Goal: Task Accomplishment & Management: Use online tool/utility

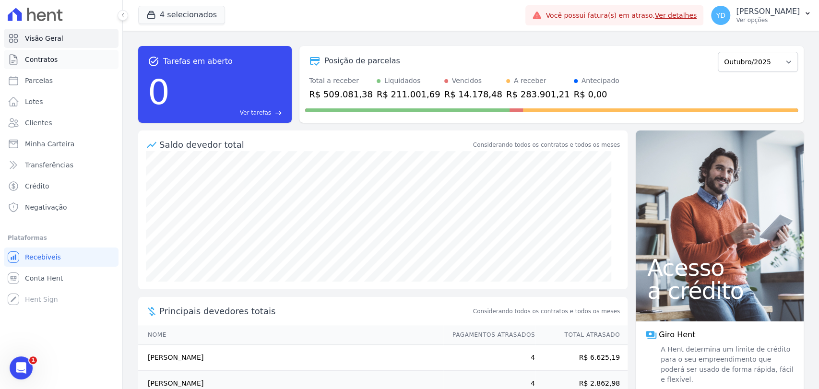
click at [42, 62] on span "Contratos" at bounding box center [41, 60] width 33 height 10
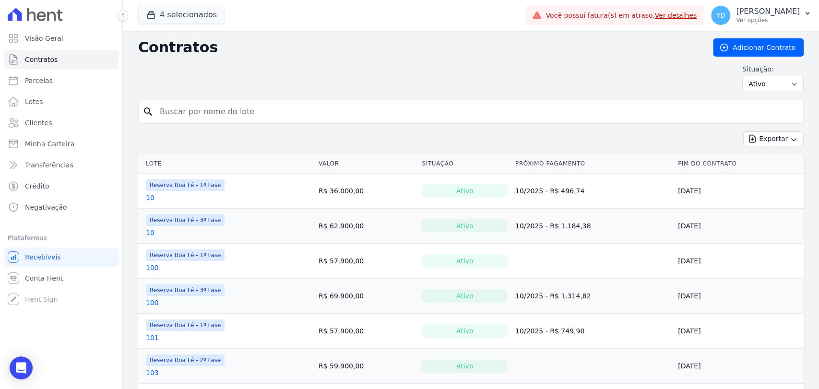
click at [215, 109] on input "search" at bounding box center [476, 111] width 645 height 19
type input "182"
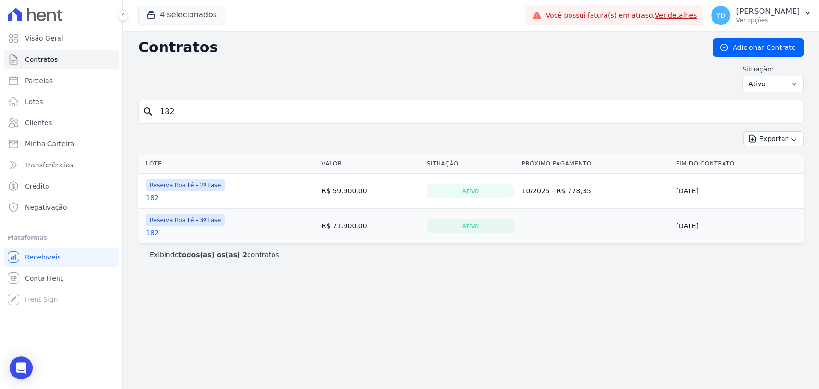
click at [150, 197] on link "182" at bounding box center [152, 198] width 13 height 10
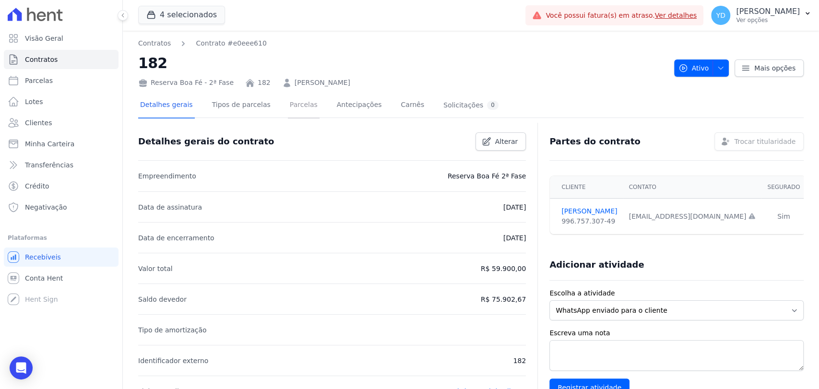
click at [288, 113] on link "Parcelas" at bounding box center [304, 105] width 32 height 25
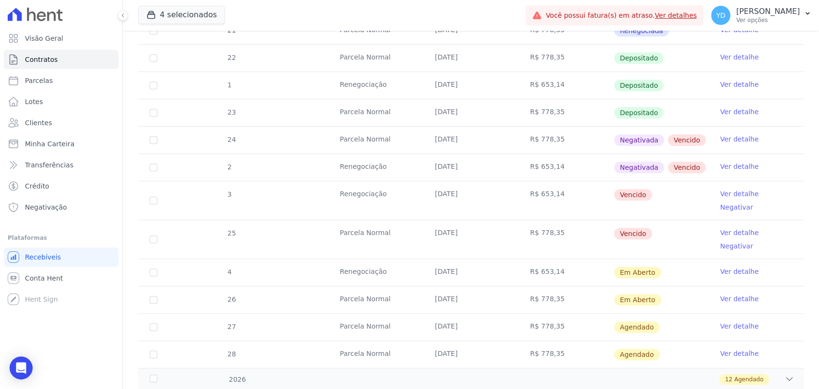
scroll to position [320, 0]
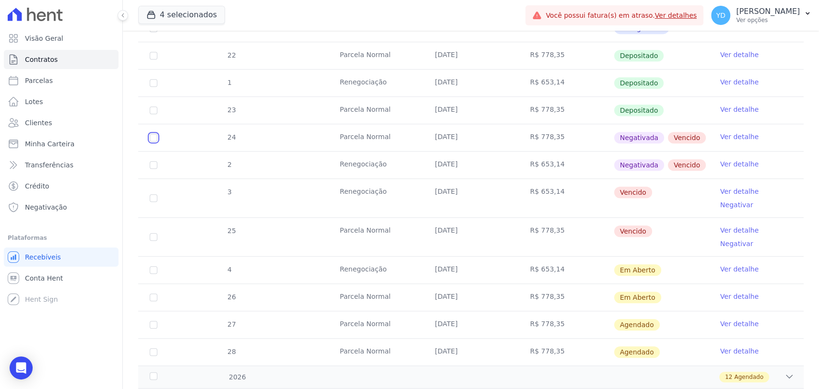
drag, startPoint x: 152, startPoint y: 136, endPoint x: 150, endPoint y: 155, distance: 18.3
click at [151, 136] on input "checkbox" at bounding box center [154, 138] width 8 height 8
checkbox input "true"
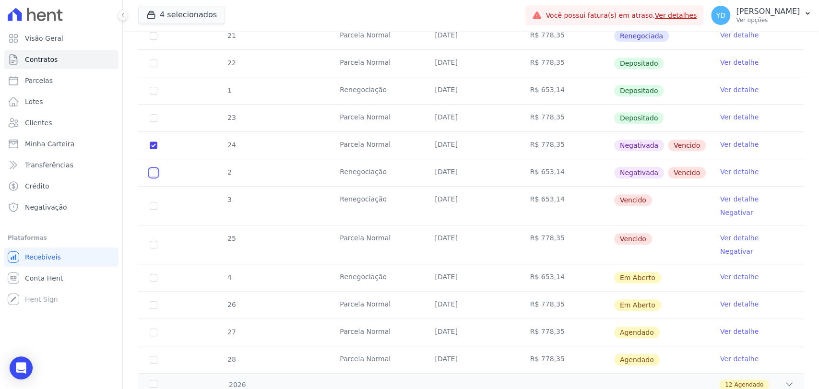
click at [154, 169] on input "checkbox" at bounding box center [154, 173] width 8 height 8
checkbox input "true"
click at [154, 202] on input "checkbox" at bounding box center [154, 206] width 8 height 8
checkbox input "true"
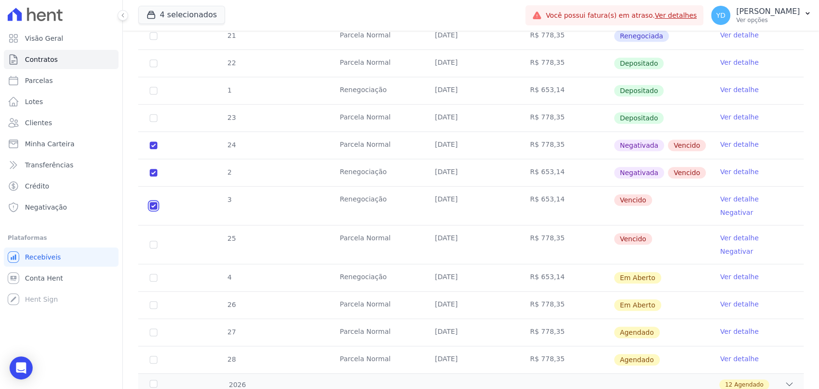
checkbox input "true"
click at [155, 241] on input "checkbox" at bounding box center [154, 245] width 8 height 8
checkbox input "true"
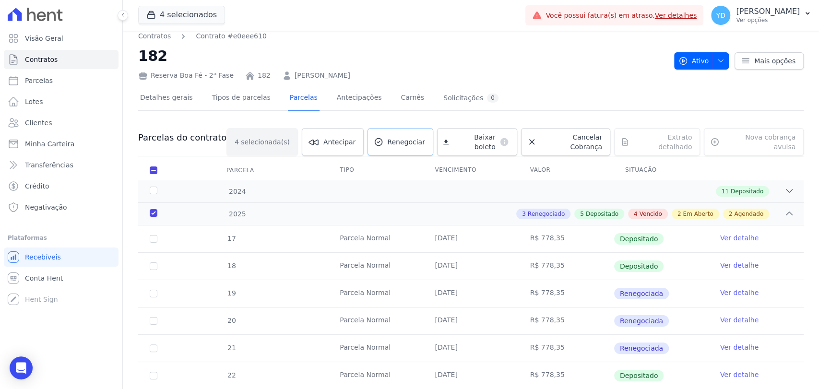
scroll to position [0, 0]
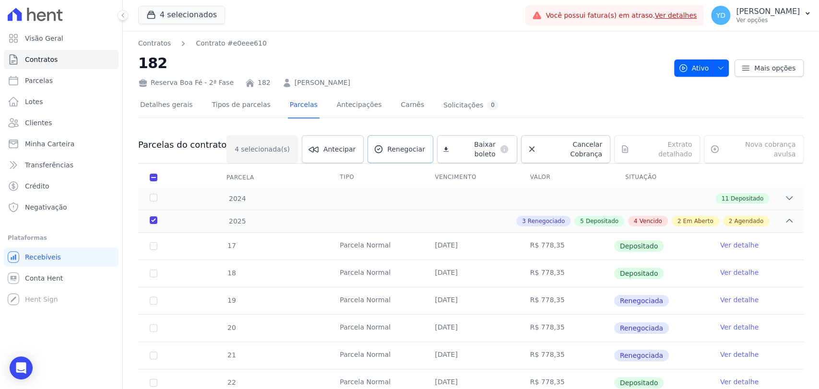
click at [383, 148] on icon at bounding box center [379, 149] width 10 height 10
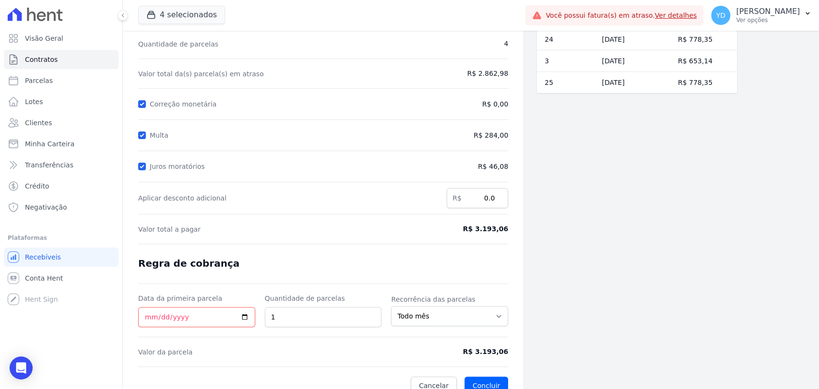
scroll to position [91, 0]
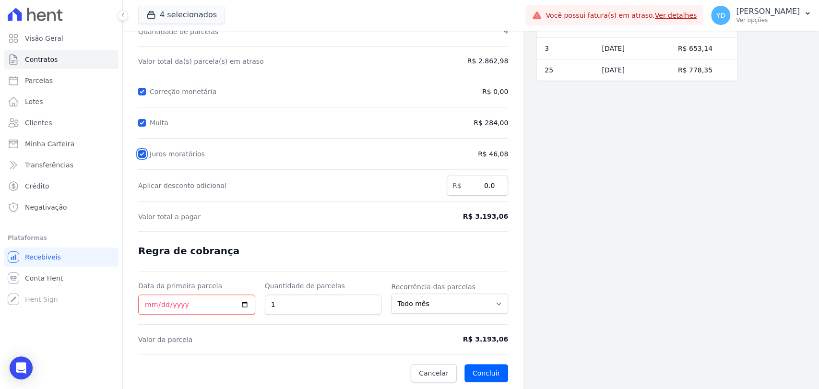
click at [145, 150] on input "Juros moratórios" at bounding box center [142, 154] width 8 height 8
checkbox input "false"
click at [150, 300] on input "Data da primeira parcela" at bounding box center [196, 305] width 117 height 20
type input "2025-10-14"
click at [403, 327] on form "Cálculo da renegociação Quantidade de parcelas 4 Valor total da(s) parcela(s) e…" at bounding box center [323, 188] width 370 height 388
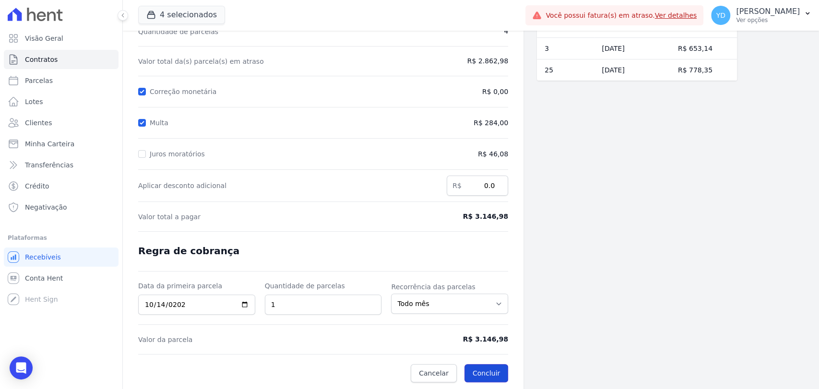
click at [498, 370] on button "Concluir" at bounding box center [487, 373] width 44 height 18
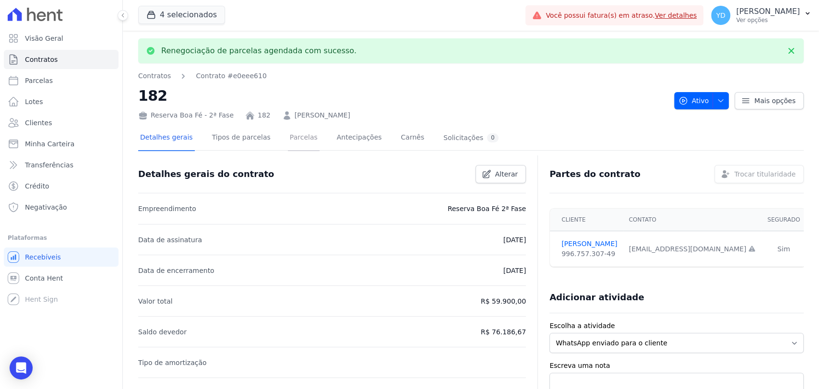
click at [299, 140] on link "Parcelas" at bounding box center [304, 138] width 32 height 25
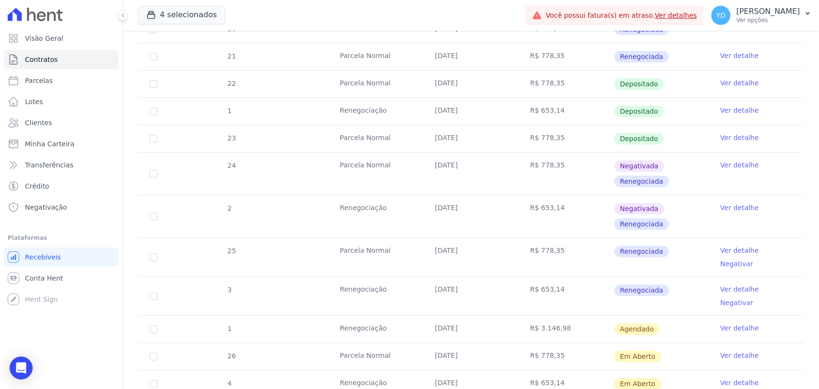
scroll to position [373, 0]
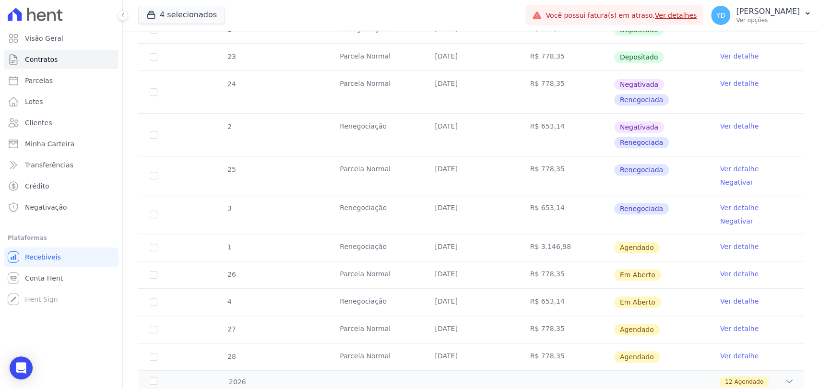
click at [726, 242] on link "Ver detalhe" at bounding box center [739, 247] width 38 height 10
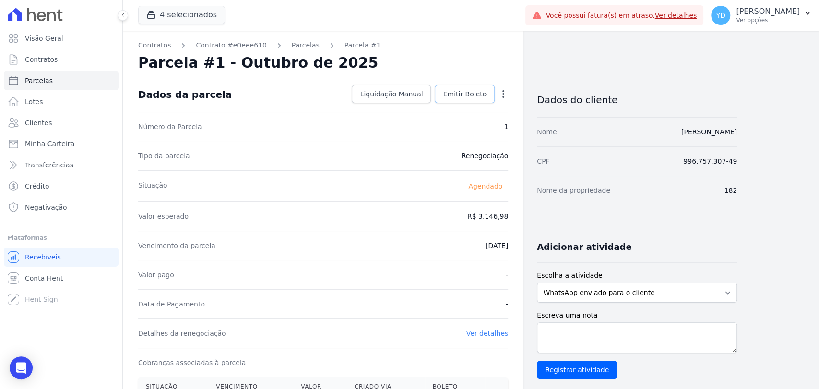
click at [453, 93] on span "Emitir Boleto" at bounding box center [465, 94] width 44 height 10
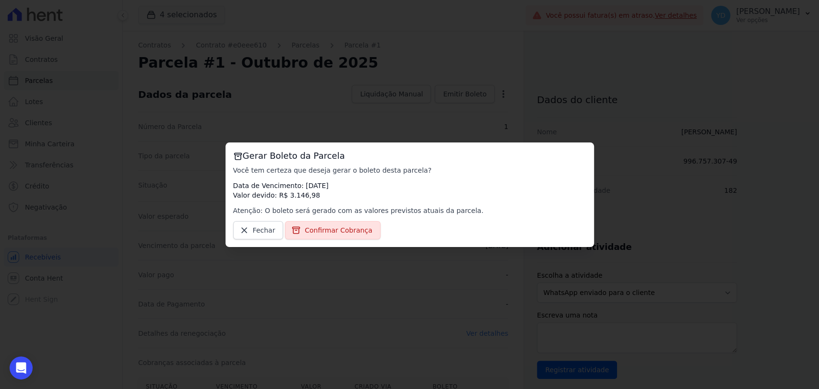
click at [371, 227] on div "Fechar Confirmar Cobrança" at bounding box center [409, 230] width 353 height 18
click at [355, 232] on span "Confirmar Cobrança" at bounding box center [339, 231] width 68 height 10
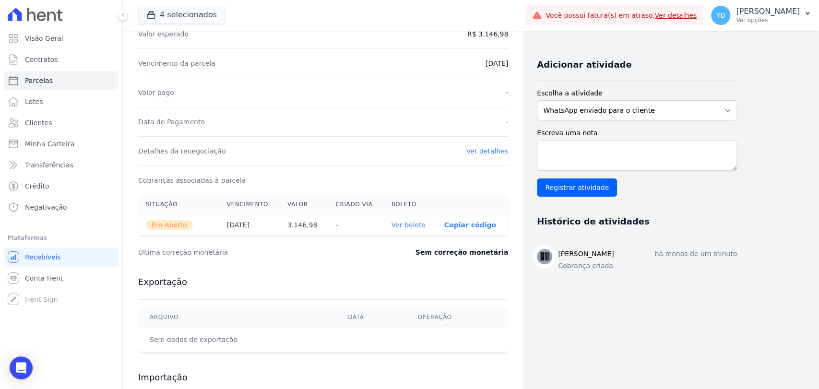
scroll to position [213, 0]
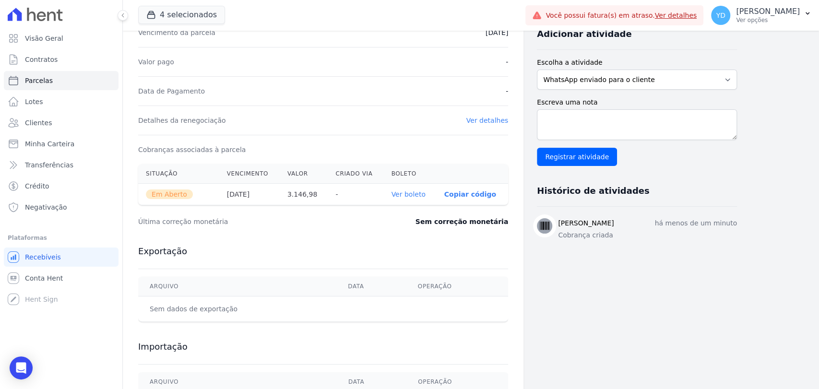
click at [416, 196] on link "Ver boleto" at bounding box center [408, 195] width 34 height 8
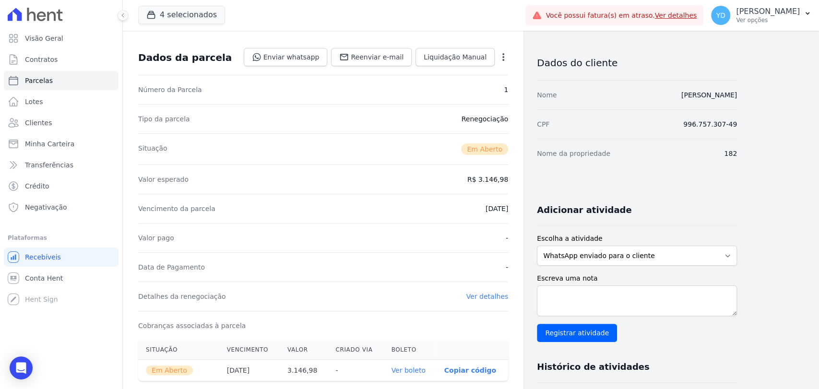
scroll to position [0, 0]
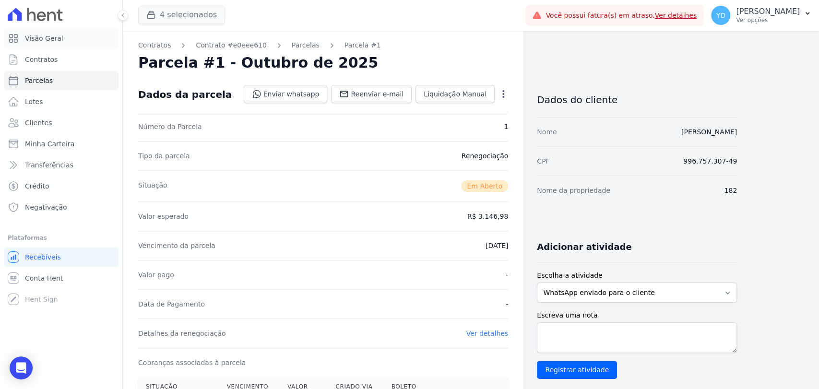
drag, startPoint x: 77, startPoint y: 39, endPoint x: 143, endPoint y: 21, distance: 68.6
click at [78, 39] on link "Visão Geral" at bounding box center [61, 38] width 115 height 19
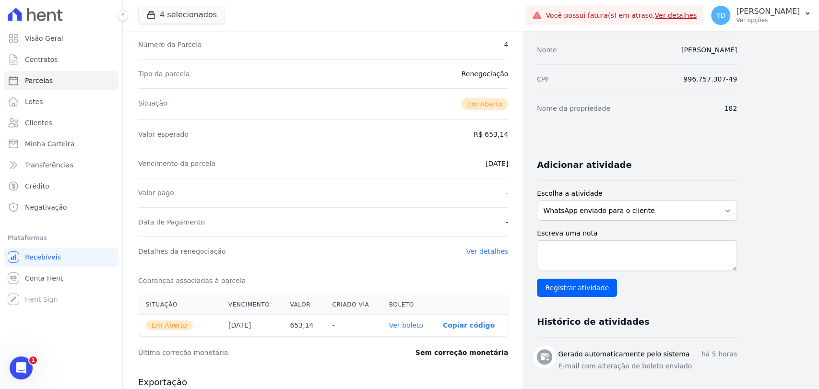
scroll to position [213, 0]
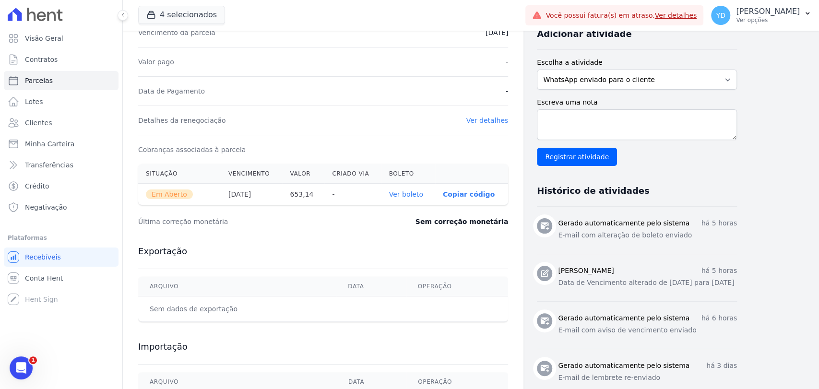
click at [412, 200] on th "Ver boleto" at bounding box center [409, 195] width 54 height 22
click at [413, 195] on link "Ver boleto" at bounding box center [406, 195] width 34 height 8
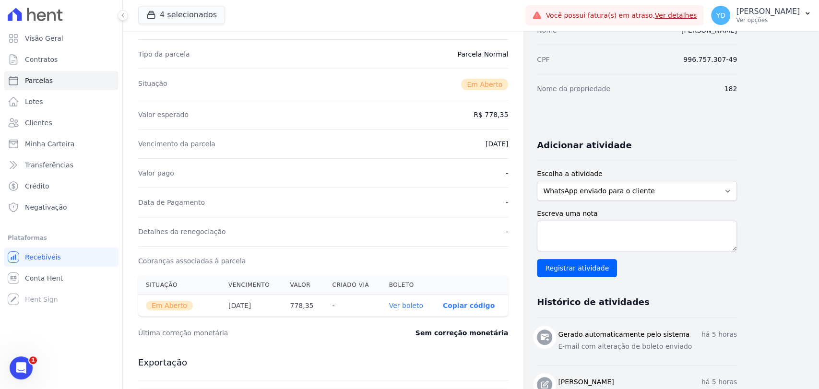
scroll to position [107, 0]
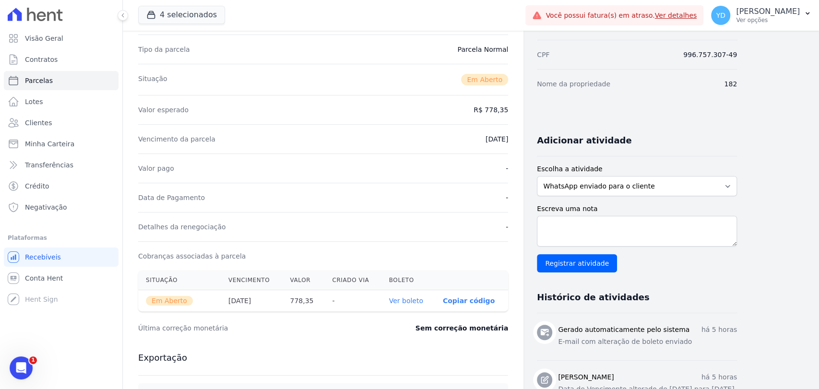
click at [409, 297] on link "Ver boleto" at bounding box center [406, 301] width 34 height 8
